Goal: Navigation & Orientation: Understand site structure

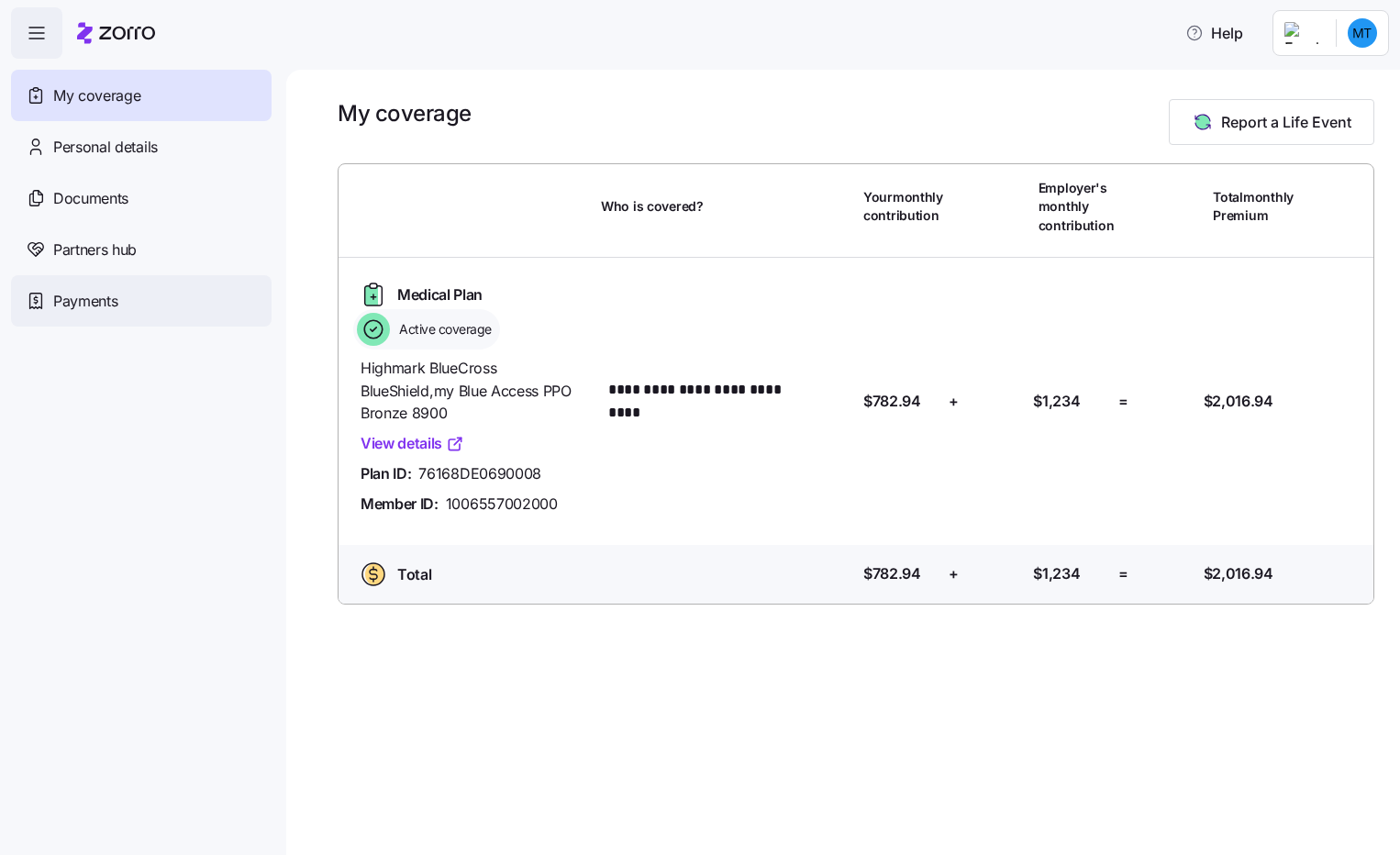
click at [100, 307] on span "Payments" at bounding box center [86, 301] width 64 height 23
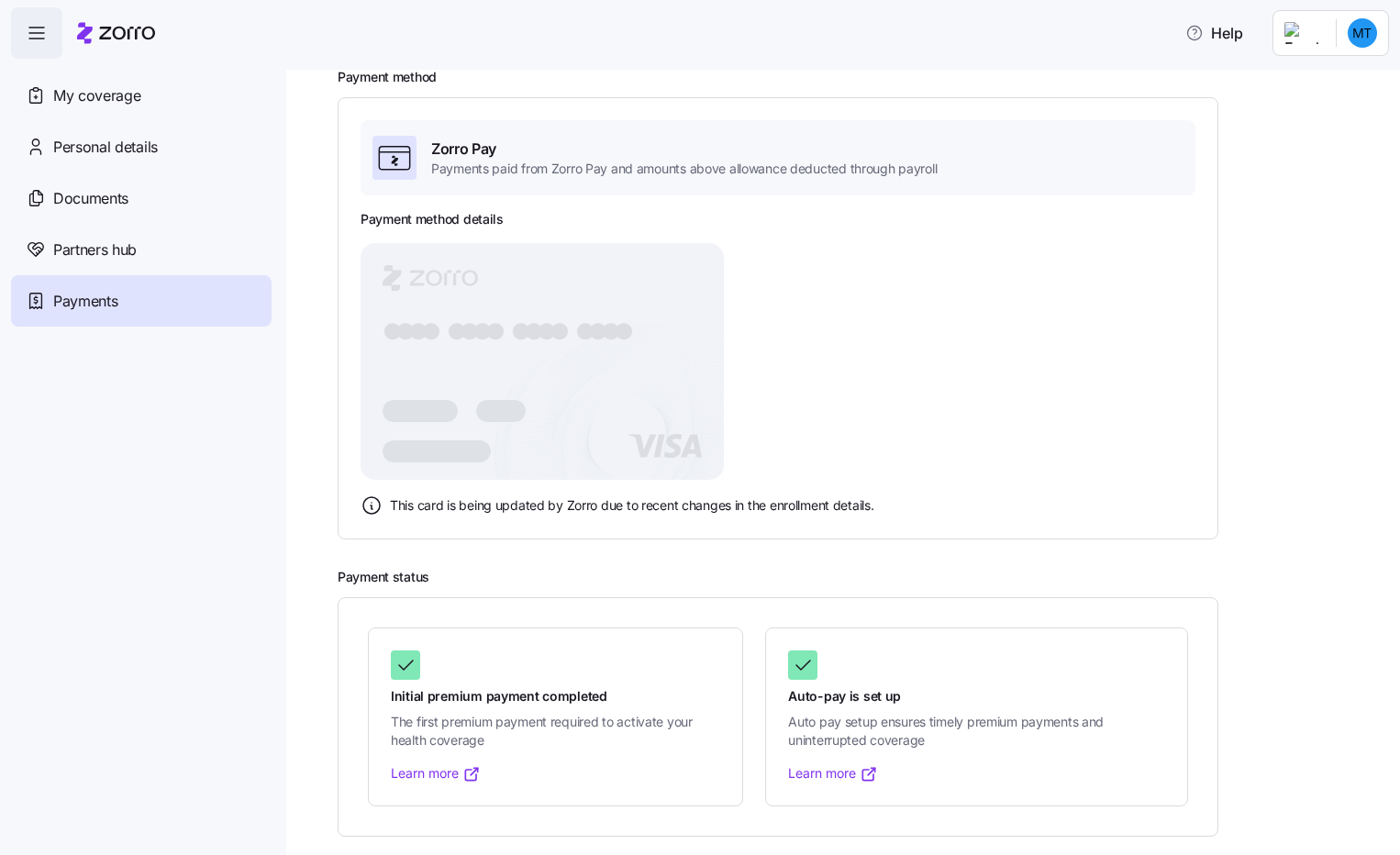
scroll to position [95, 0]
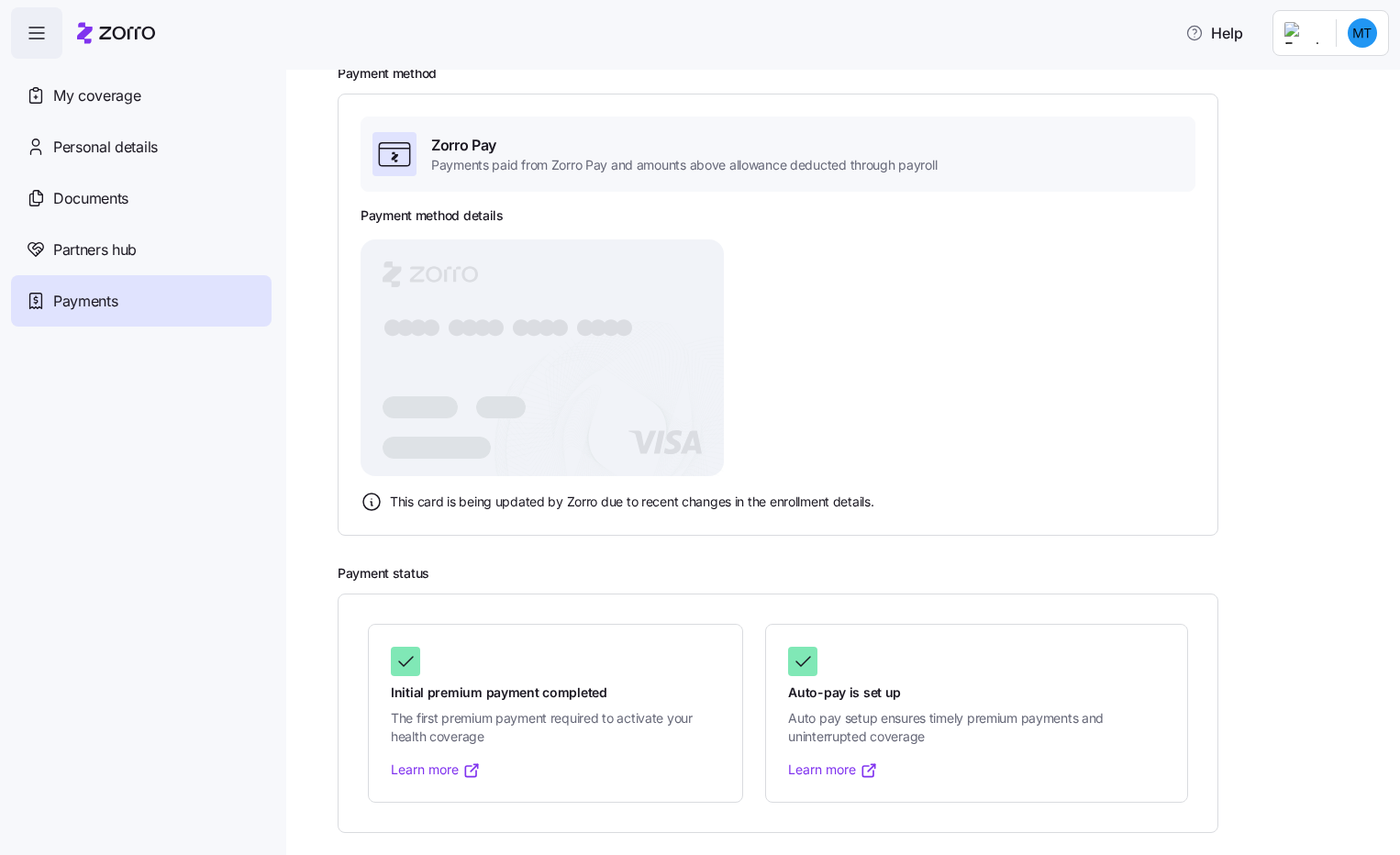
click at [844, 770] on link "Learn more" at bounding box center [834, 769] width 90 height 19
click at [88, 297] on span "Payments" at bounding box center [86, 301] width 64 height 23
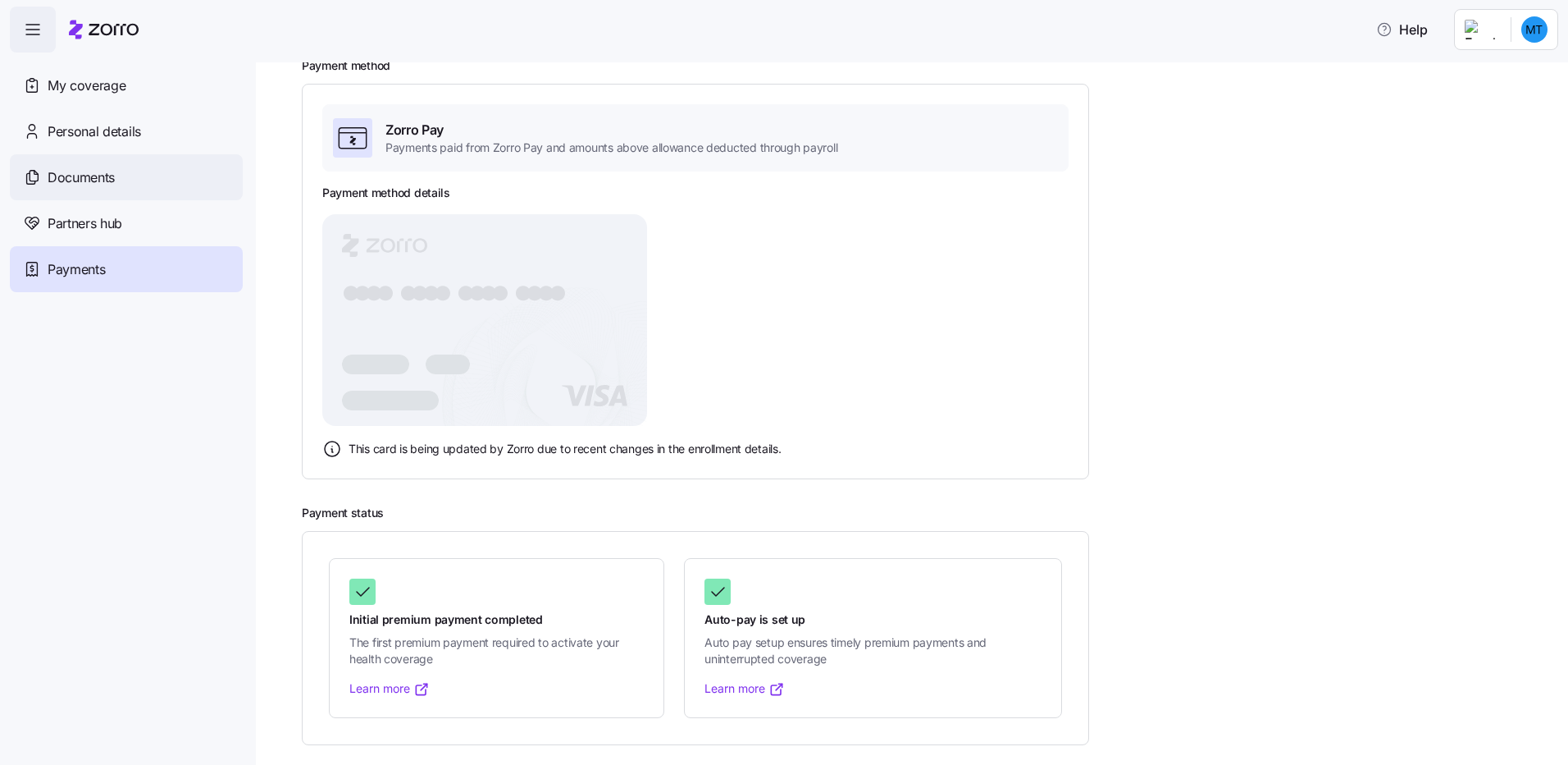
click at [85, 173] on span "Documents" at bounding box center [82, 178] width 67 height 20
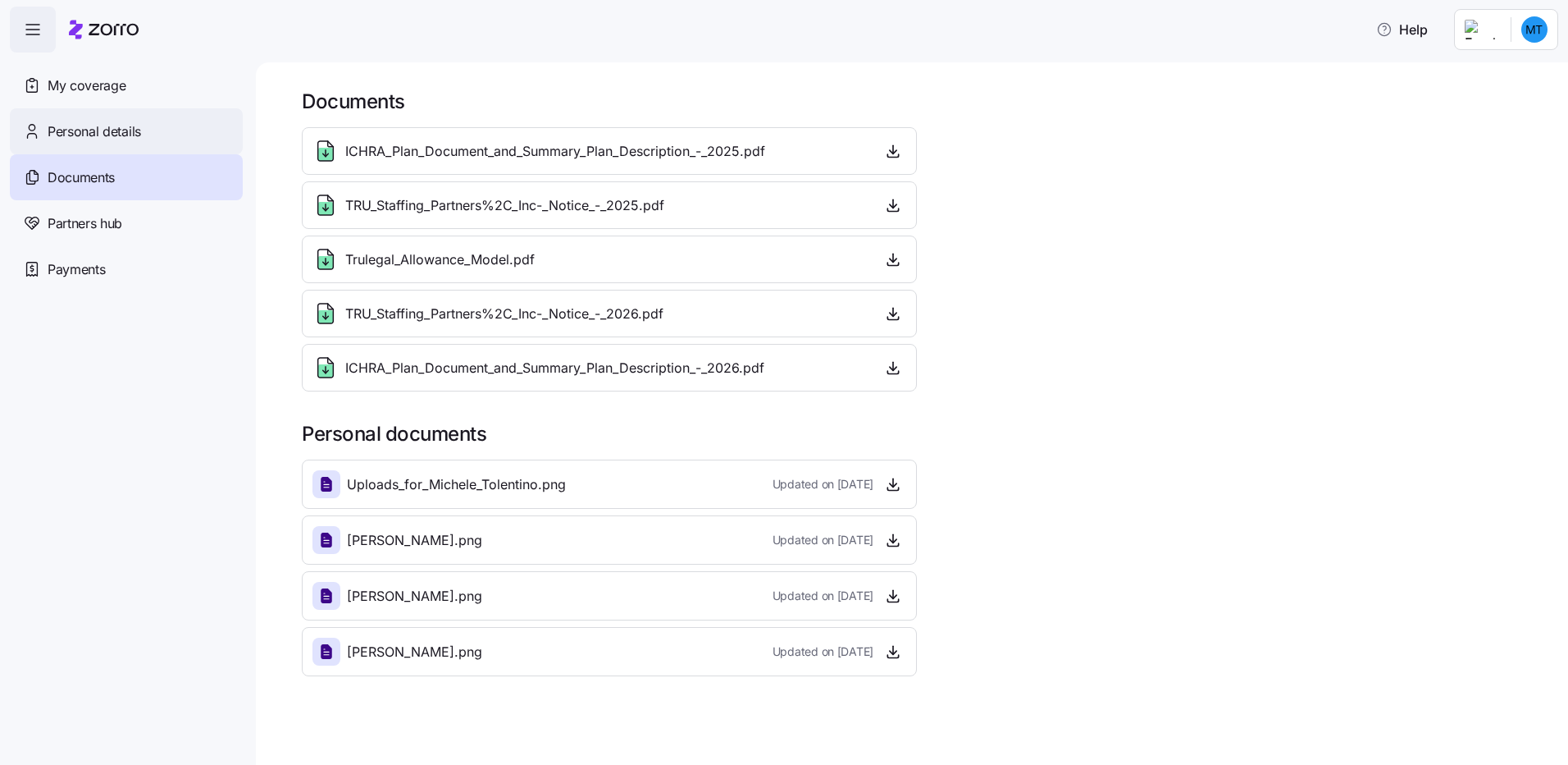
click at [100, 125] on span "Personal details" at bounding box center [94, 131] width 93 height 20
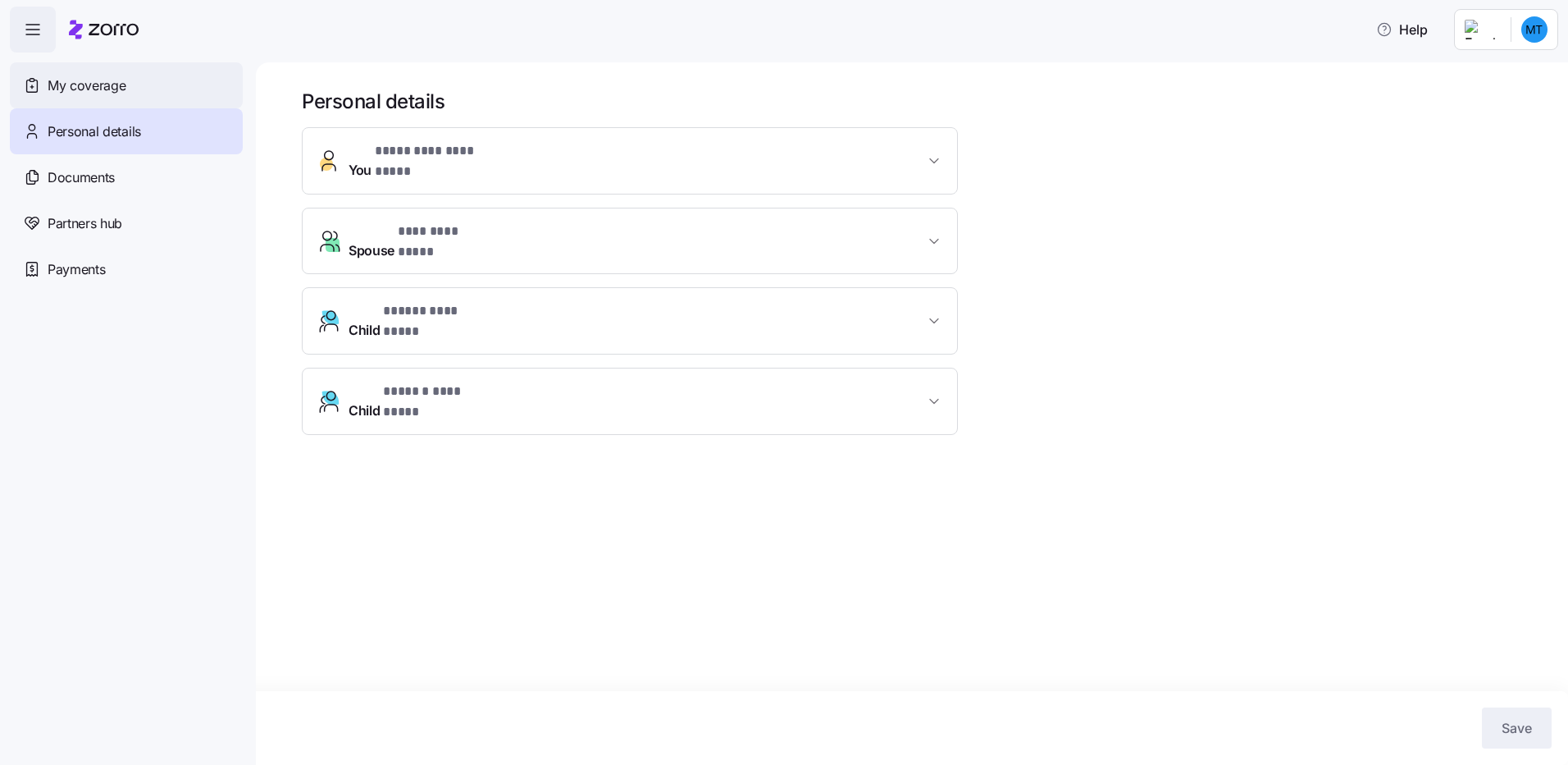
click at [100, 83] on span "My coverage" at bounding box center [87, 86] width 78 height 20
